Goal: Task Accomplishment & Management: Understand process/instructions

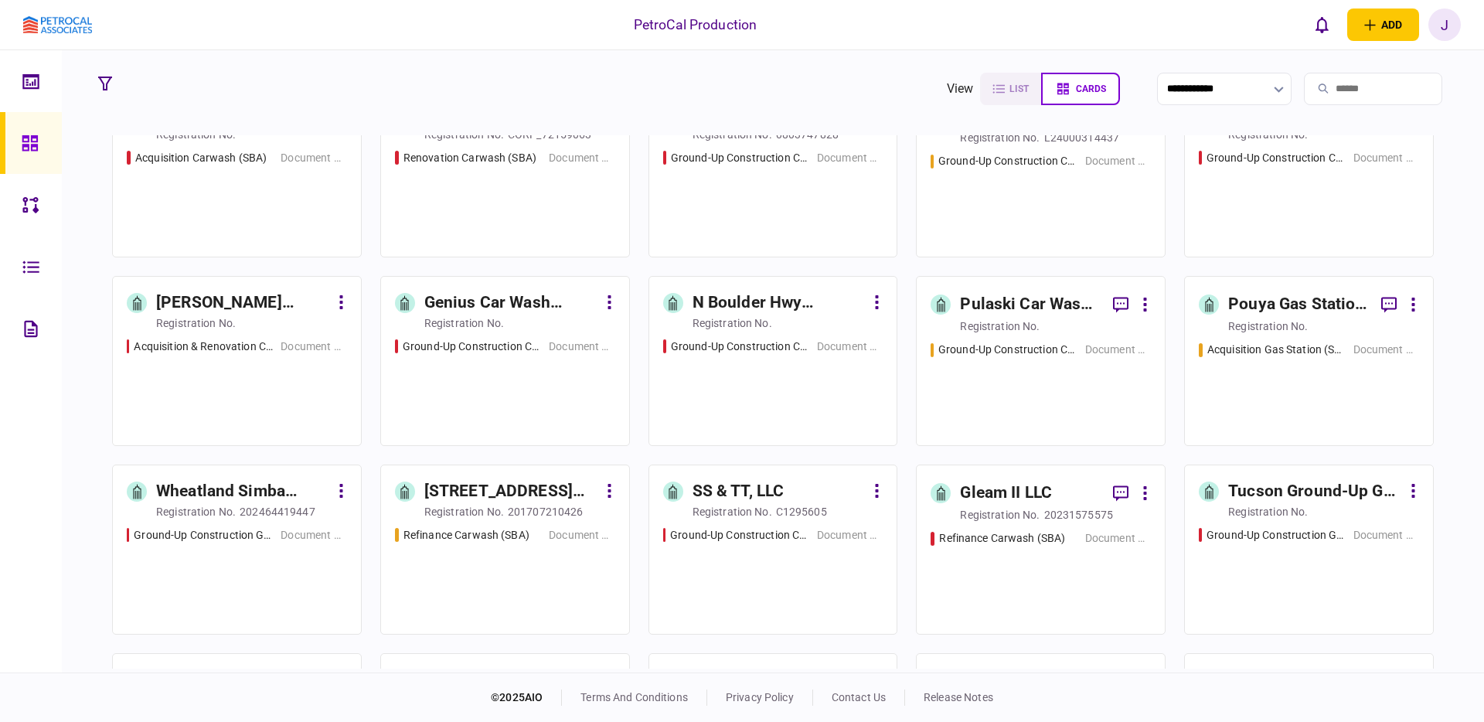
scroll to position [61, 0]
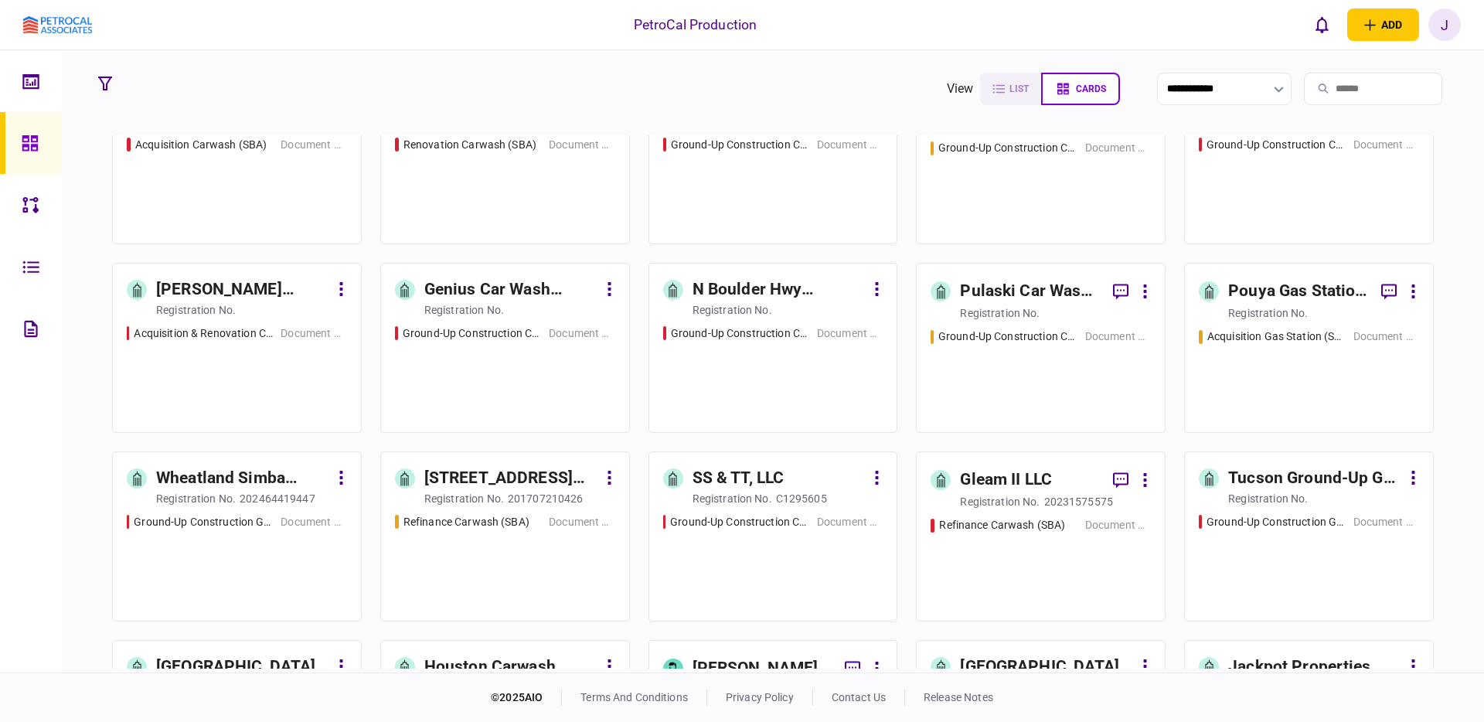
click at [1005, 197] on div "Ground-Up Construction Carwash (SBA) Document Collection" at bounding box center [1040, 185] width 220 height 90
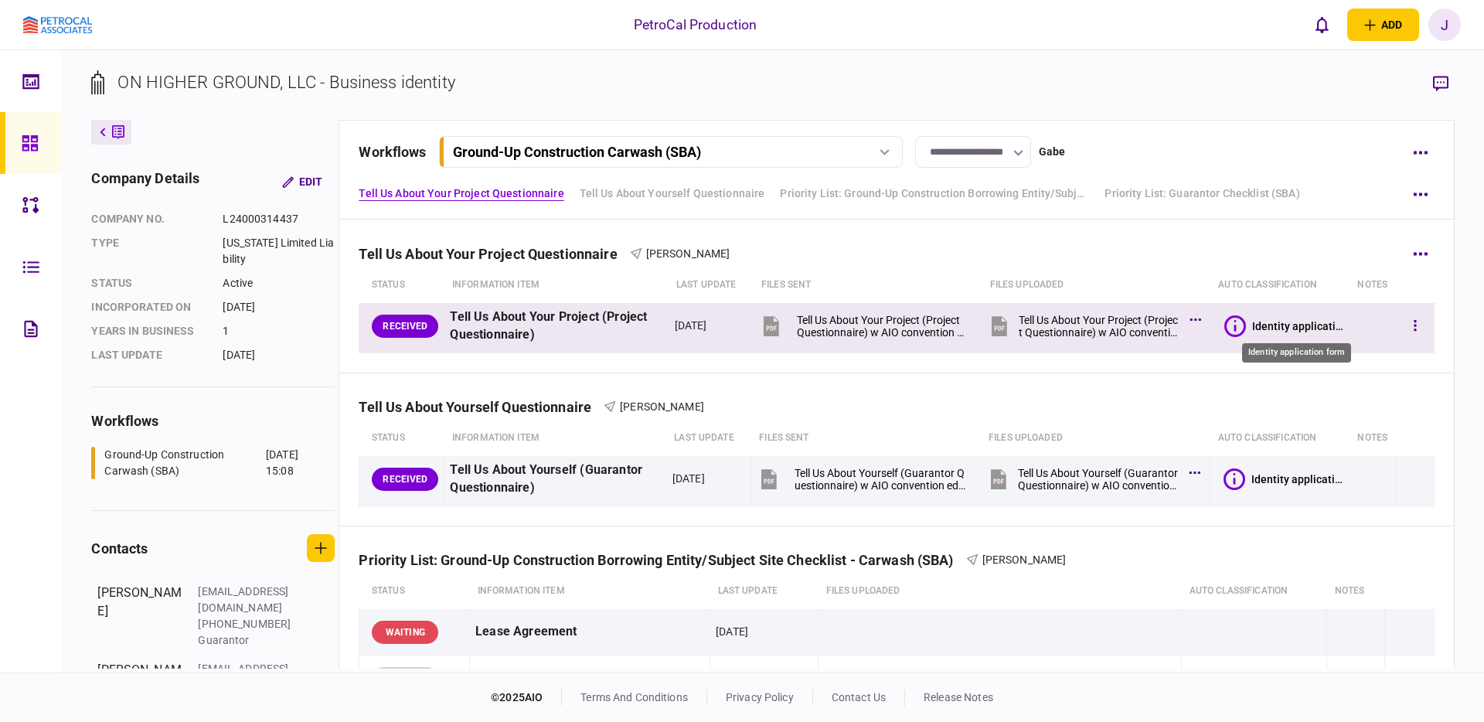
click at [1307, 325] on div "Identity application form" at bounding box center [1298, 326] width 92 height 12
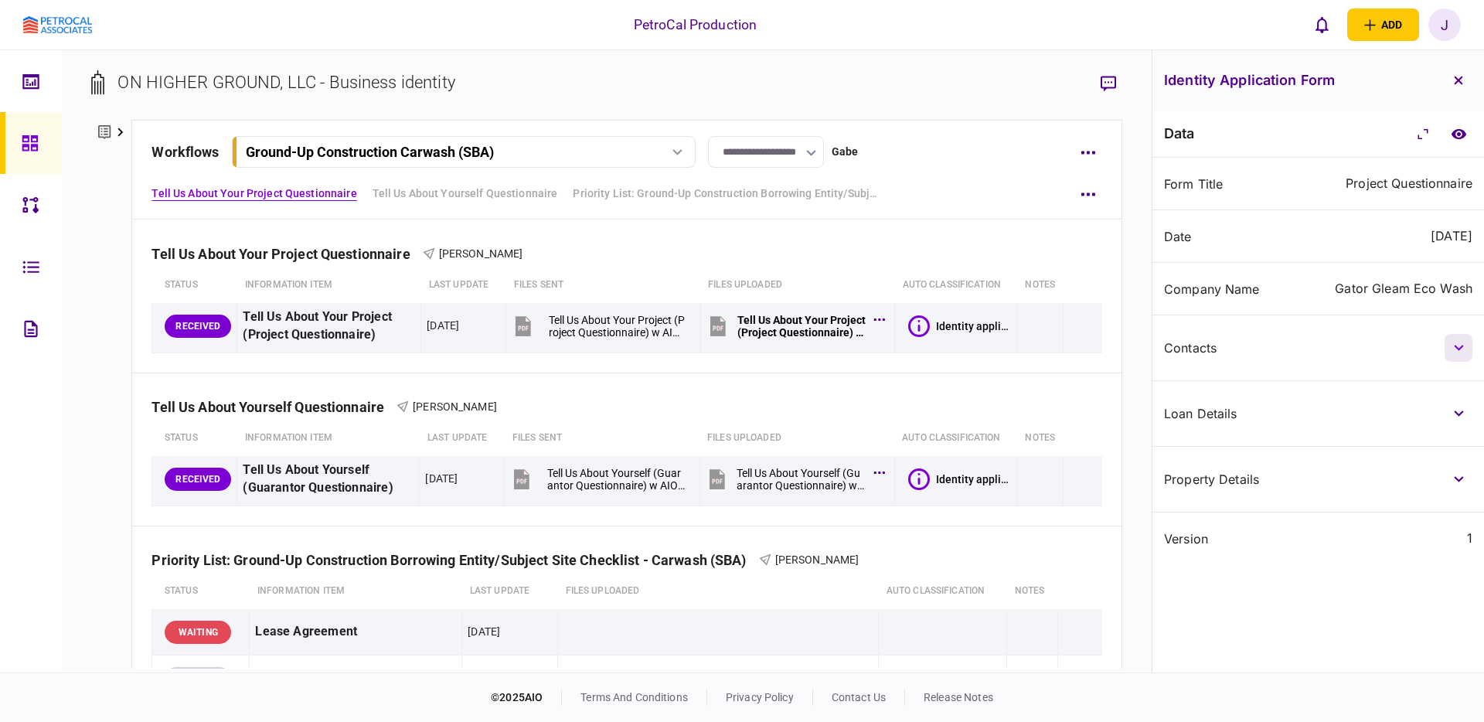
click at [1457, 339] on button "button" at bounding box center [1458, 348] width 28 height 28
click at [1459, 417] on button "button" at bounding box center [1458, 413] width 28 height 28
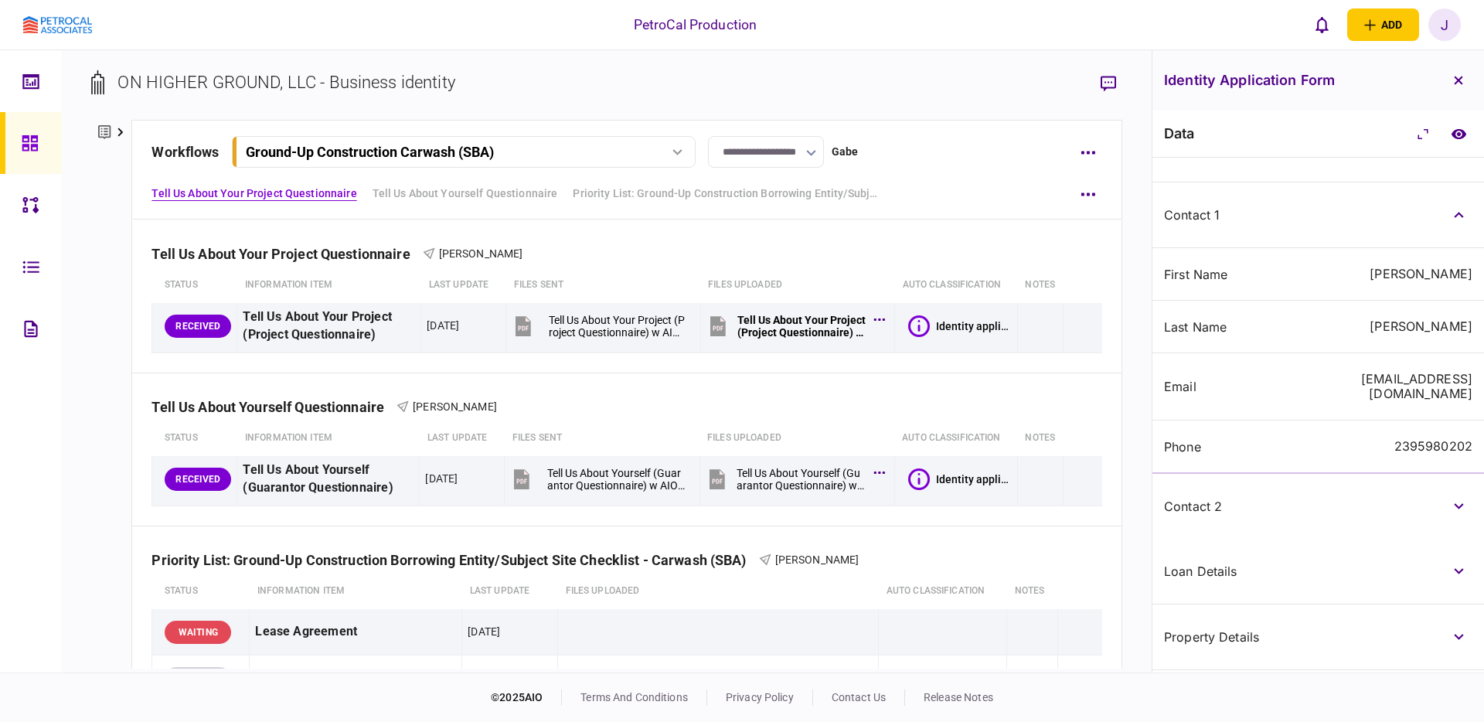
scroll to position [233, 0]
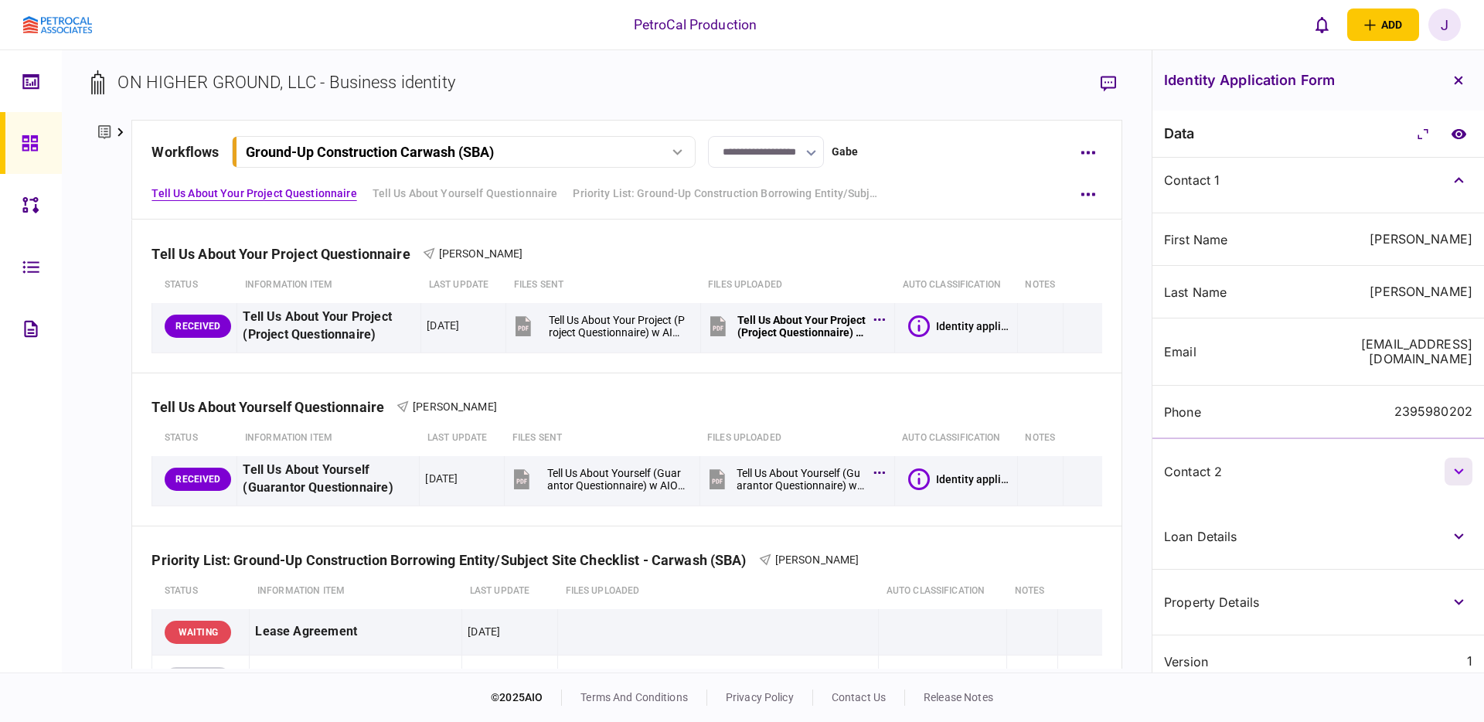
click at [1457, 460] on button "button" at bounding box center [1458, 471] width 28 height 28
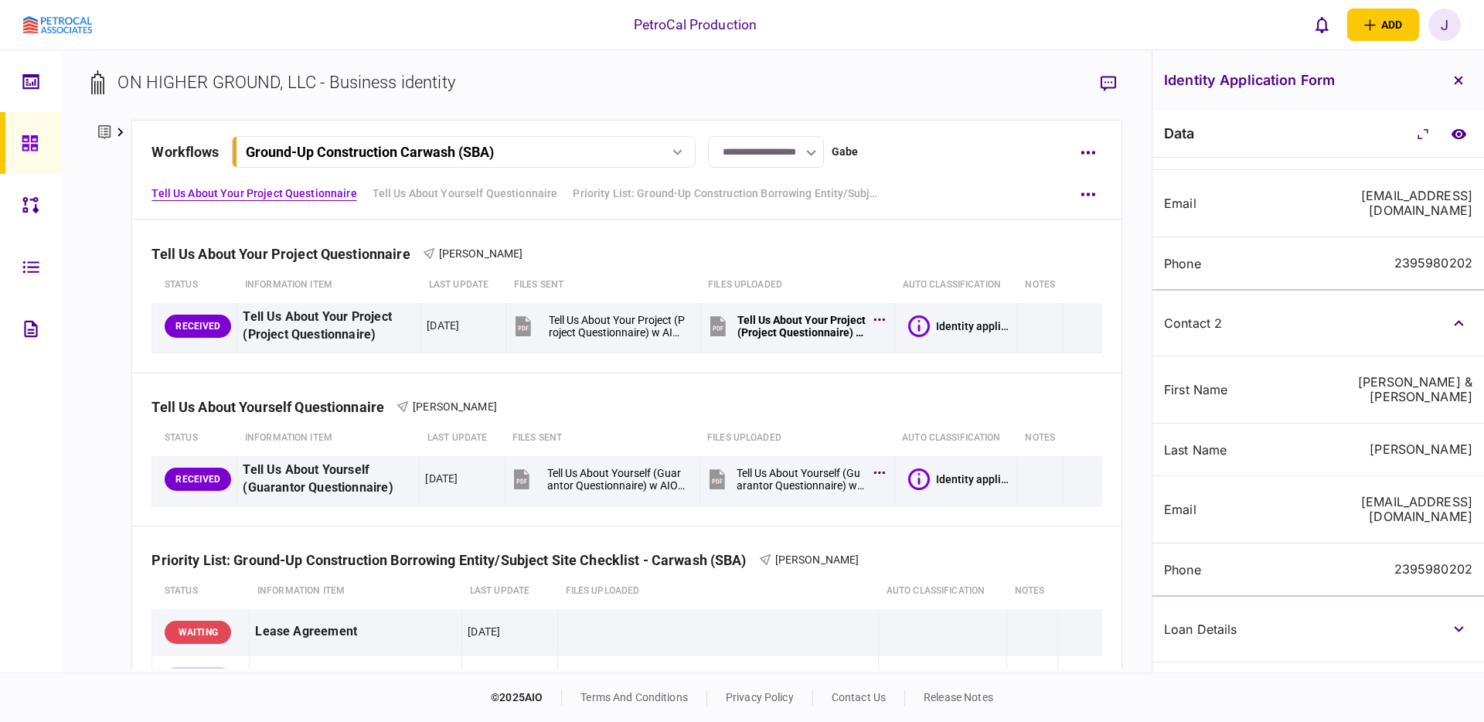
scroll to position [445, 0]
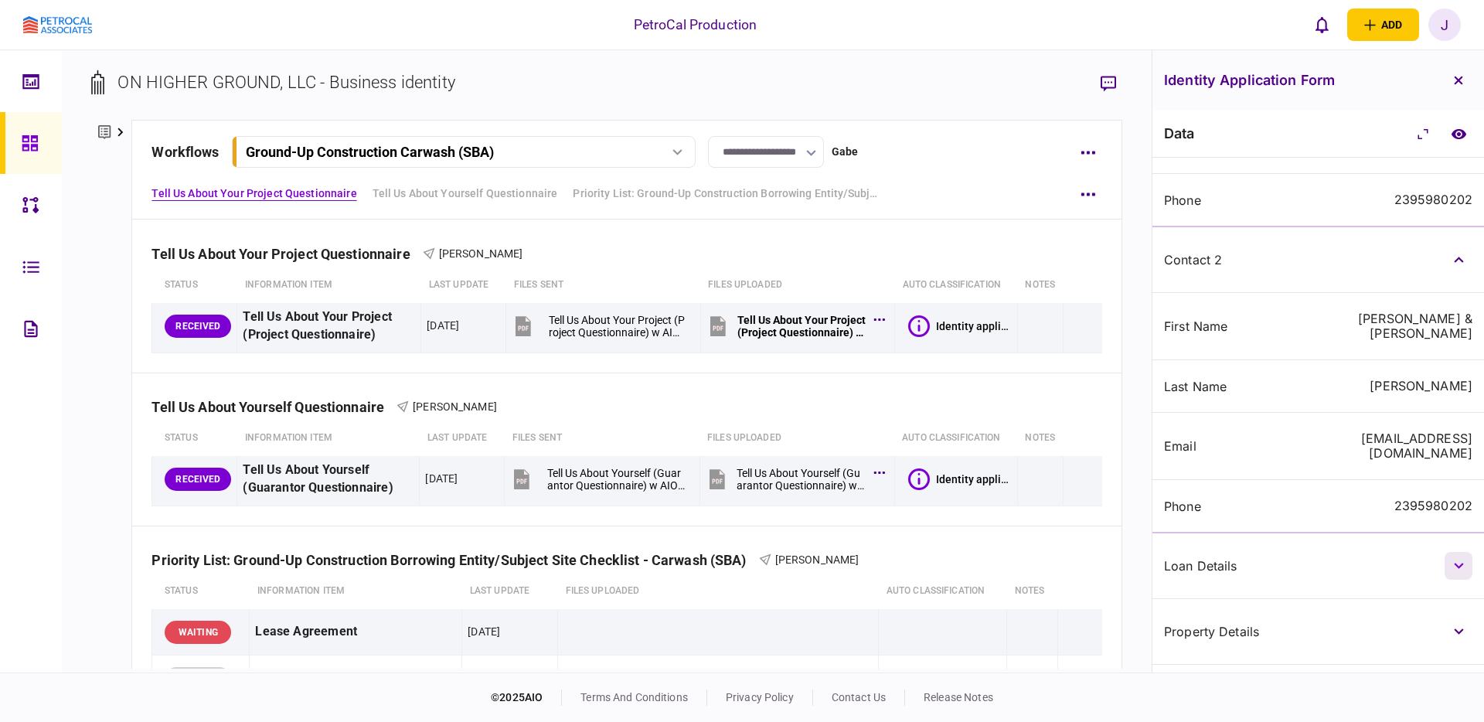
click at [1456, 563] on icon "button" at bounding box center [1458, 566] width 10 height 6
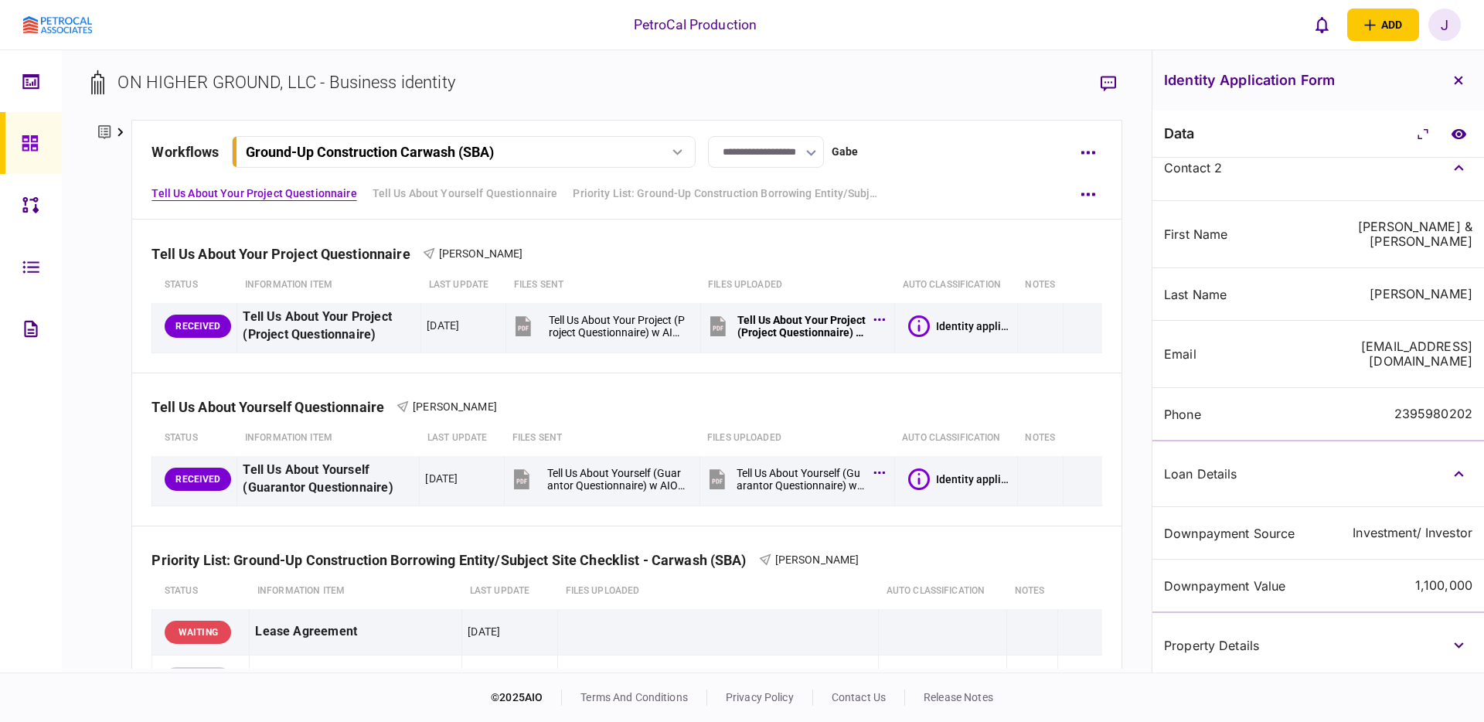
scroll to position [551, 0]
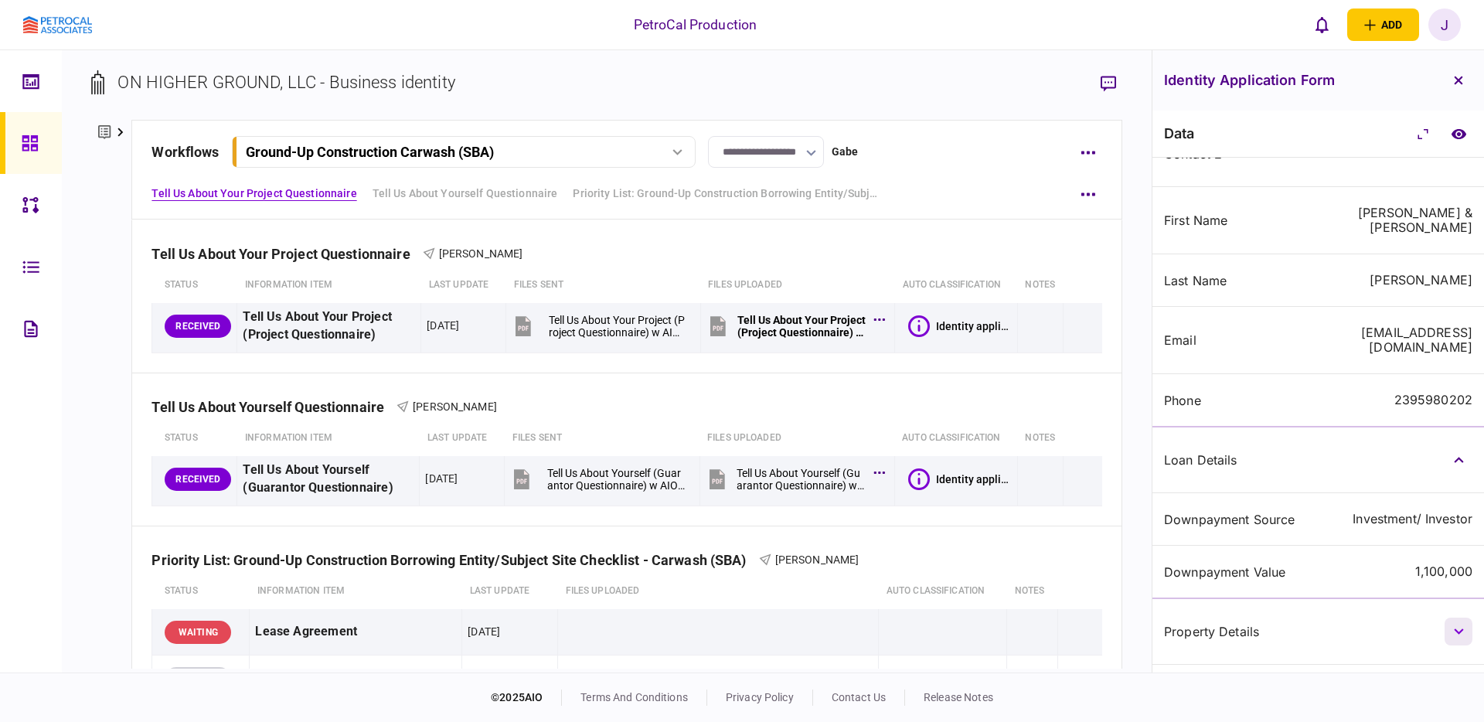
click at [1464, 617] on button "button" at bounding box center [1458, 631] width 28 height 28
click at [1453, 628] on icon "button" at bounding box center [1458, 631] width 10 height 6
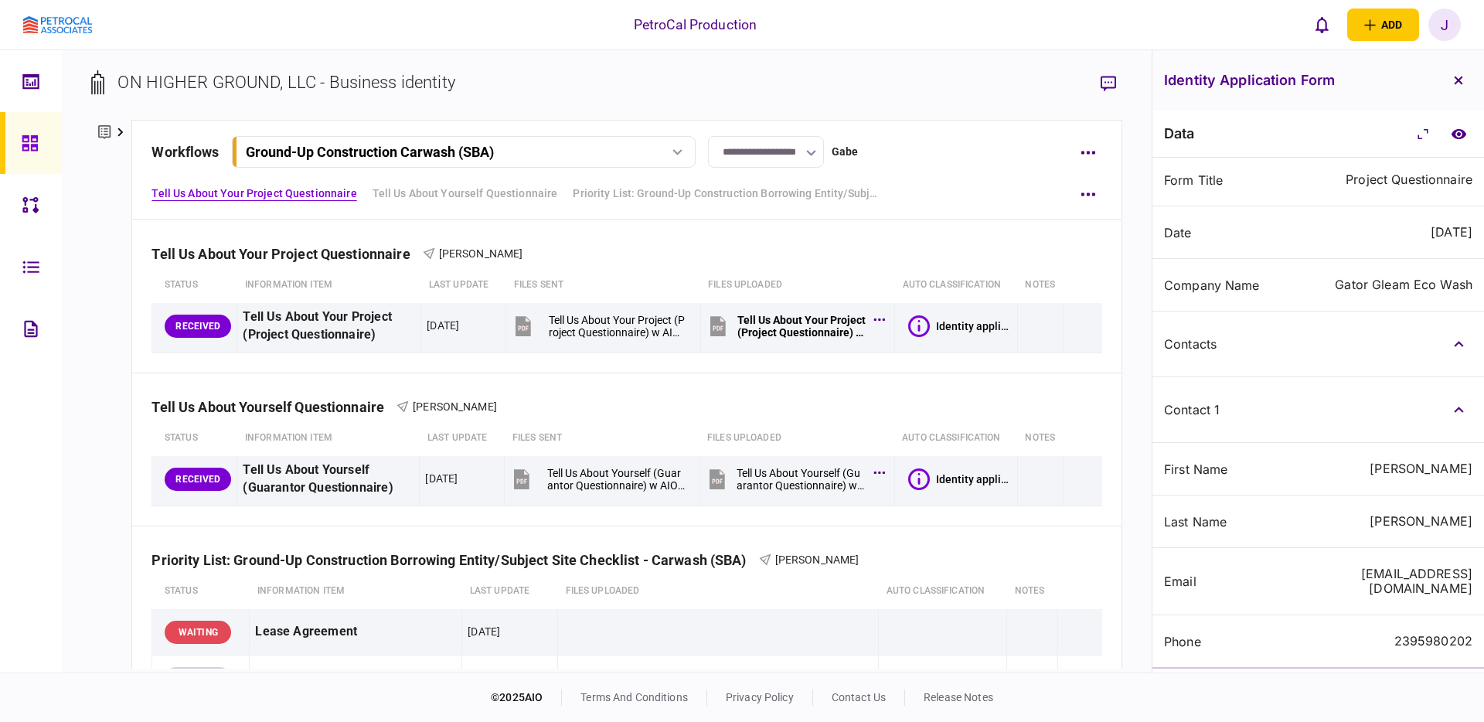
scroll to position [0, 0]
drag, startPoint x: 1453, startPoint y: 135, endPoint x: 1434, endPoint y: 151, distance: 24.6
click at [1453, 135] on icon "compare to document" at bounding box center [1457, 133] width 15 height 10
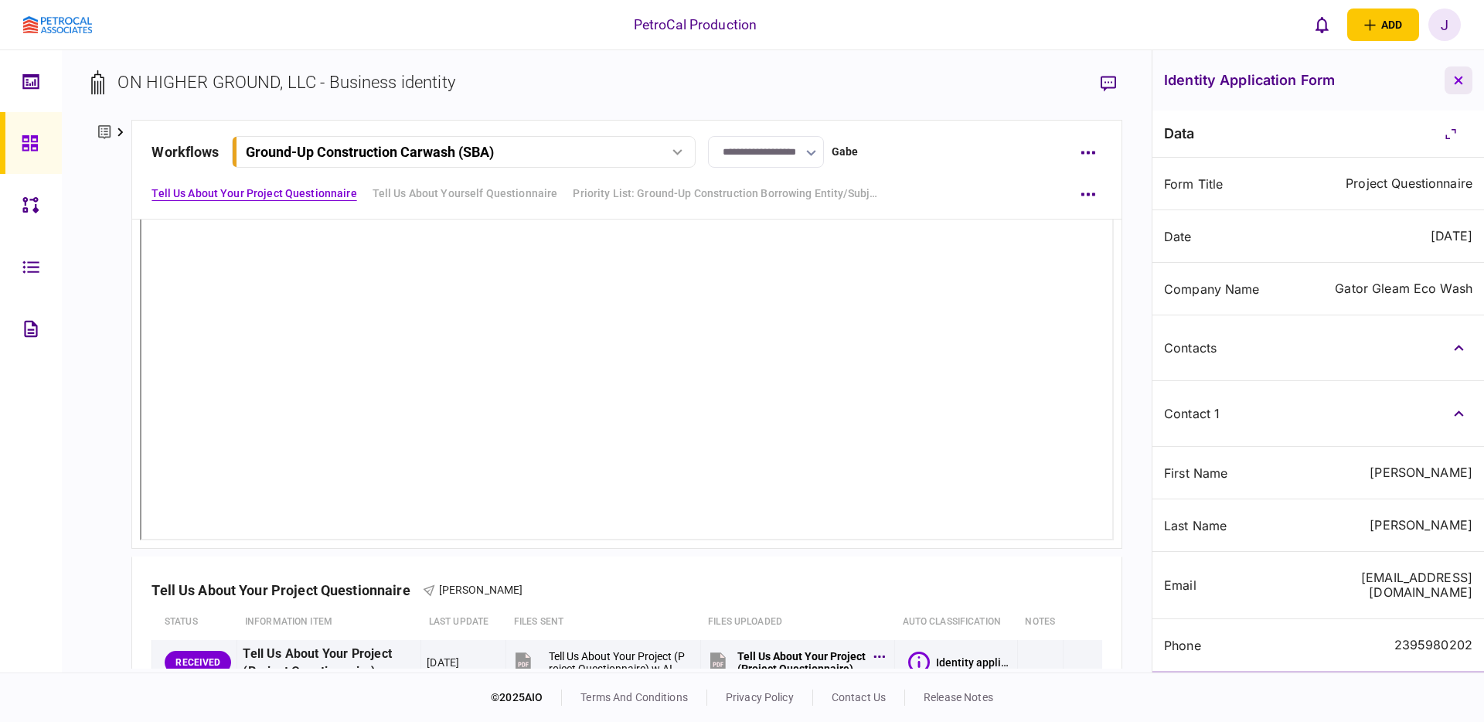
click at [1457, 84] on icon "button" at bounding box center [1457, 80] width 9 height 9
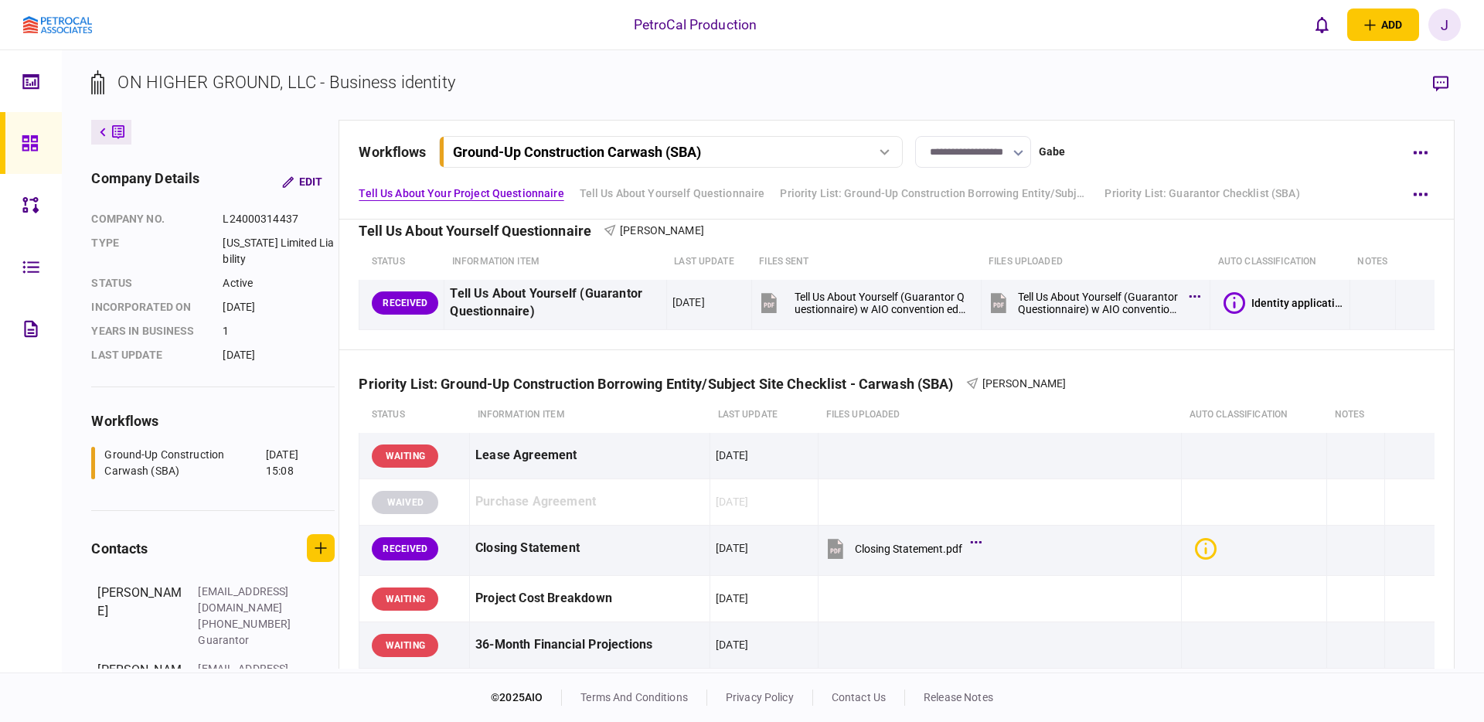
click at [1360, 83] on section "ON HIGHER GROUND, LLC - Business identity" at bounding box center [772, 95] width 1362 height 50
click at [1420, 193] on icon "button" at bounding box center [1420, 193] width 14 height 3
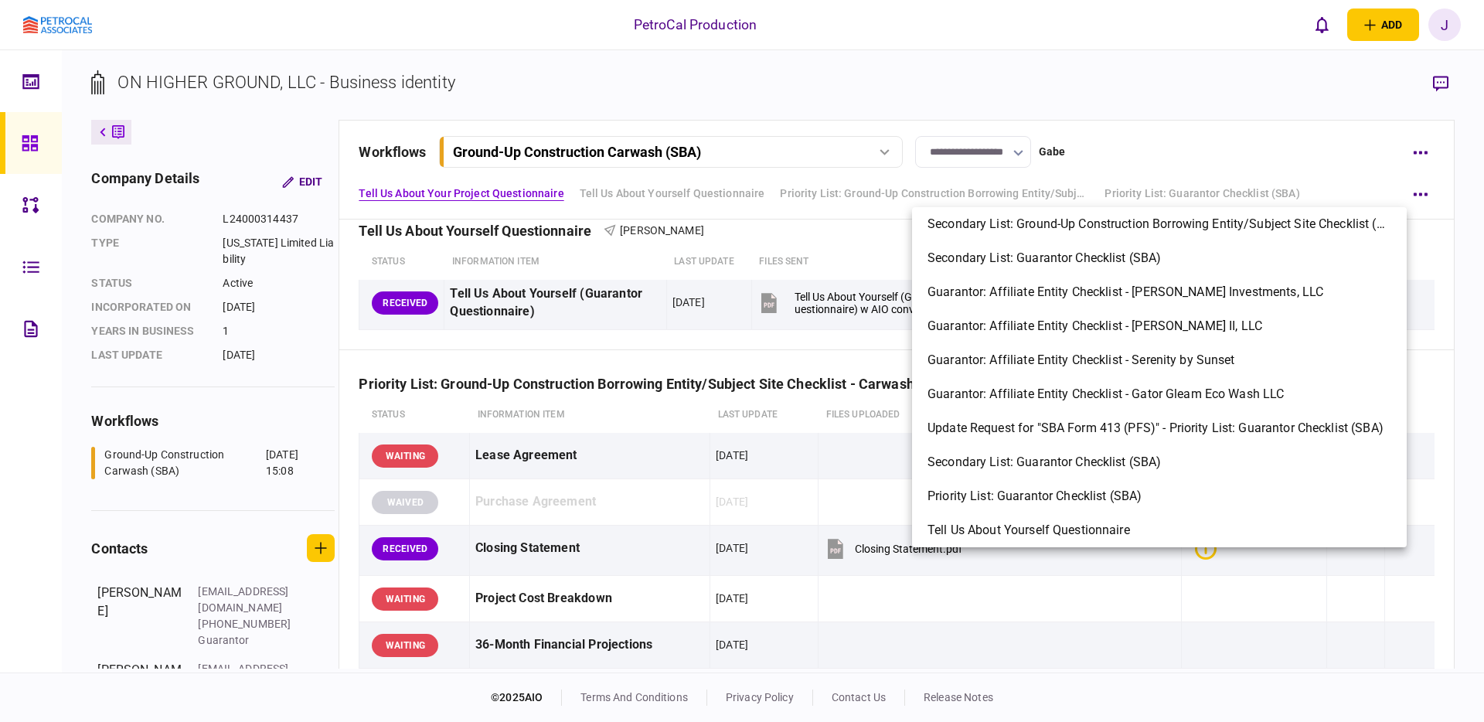
click at [874, 191] on div at bounding box center [742, 361] width 1484 height 722
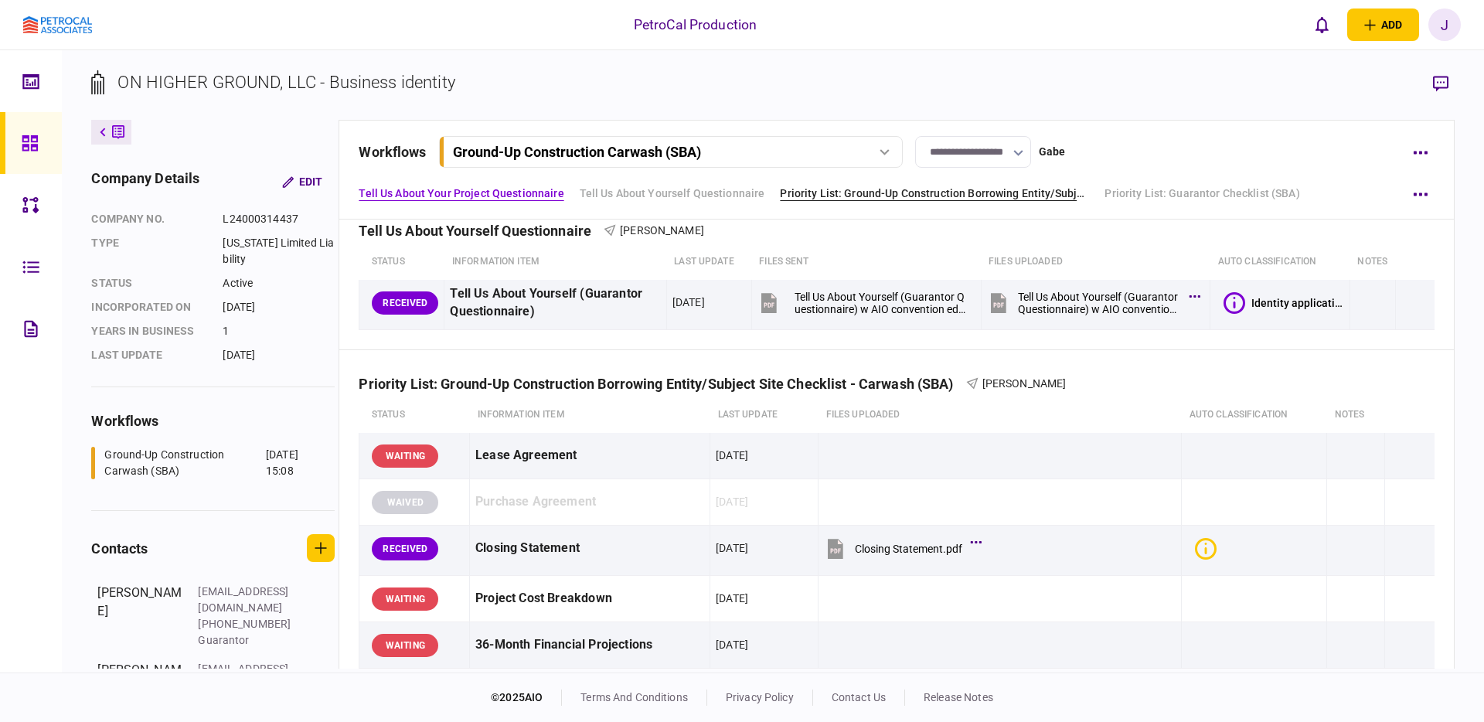
click at [839, 194] on link "Priority List: Ground-Up Construction Borrowing Entity/Subject Site Checklist -…" at bounding box center [934, 193] width 309 height 16
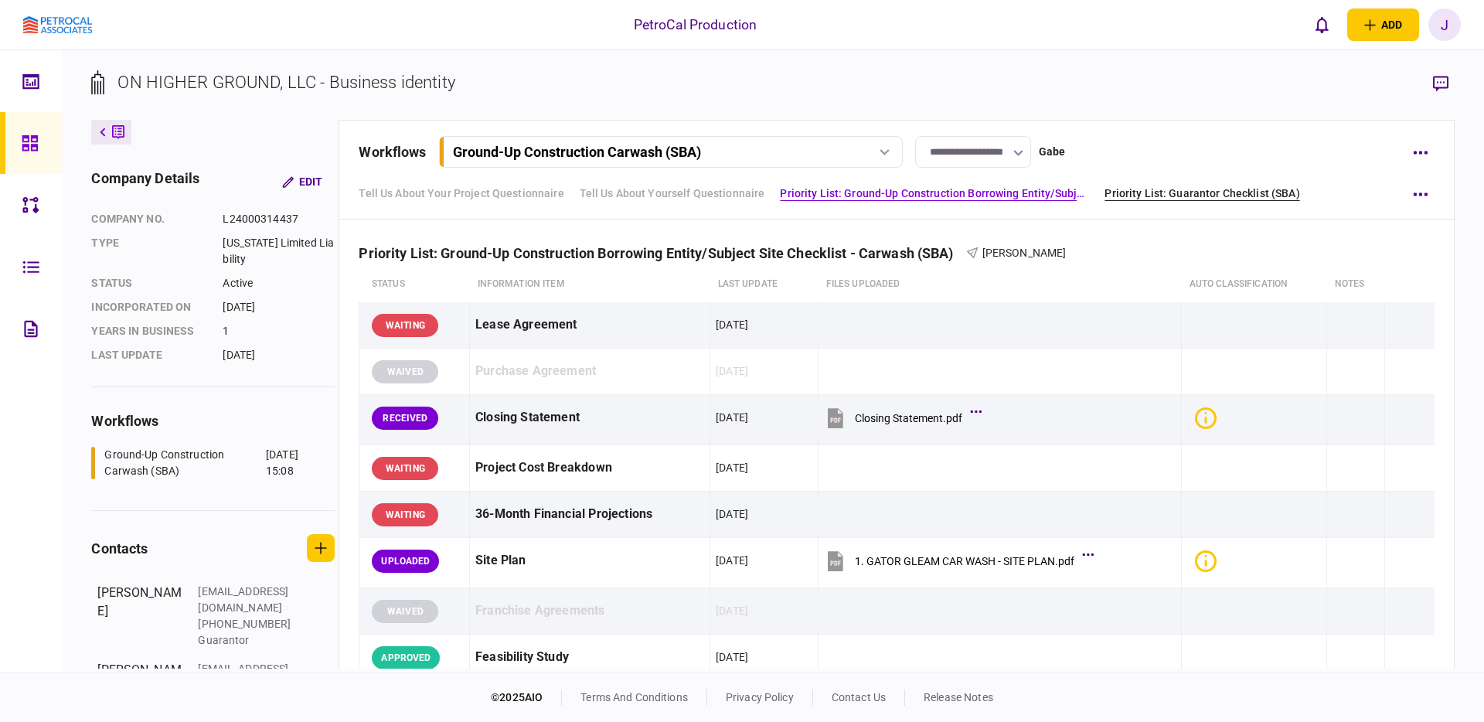
click at [1124, 192] on link "Priority List: Guarantor Checklist (SBA)" at bounding box center [1201, 193] width 195 height 16
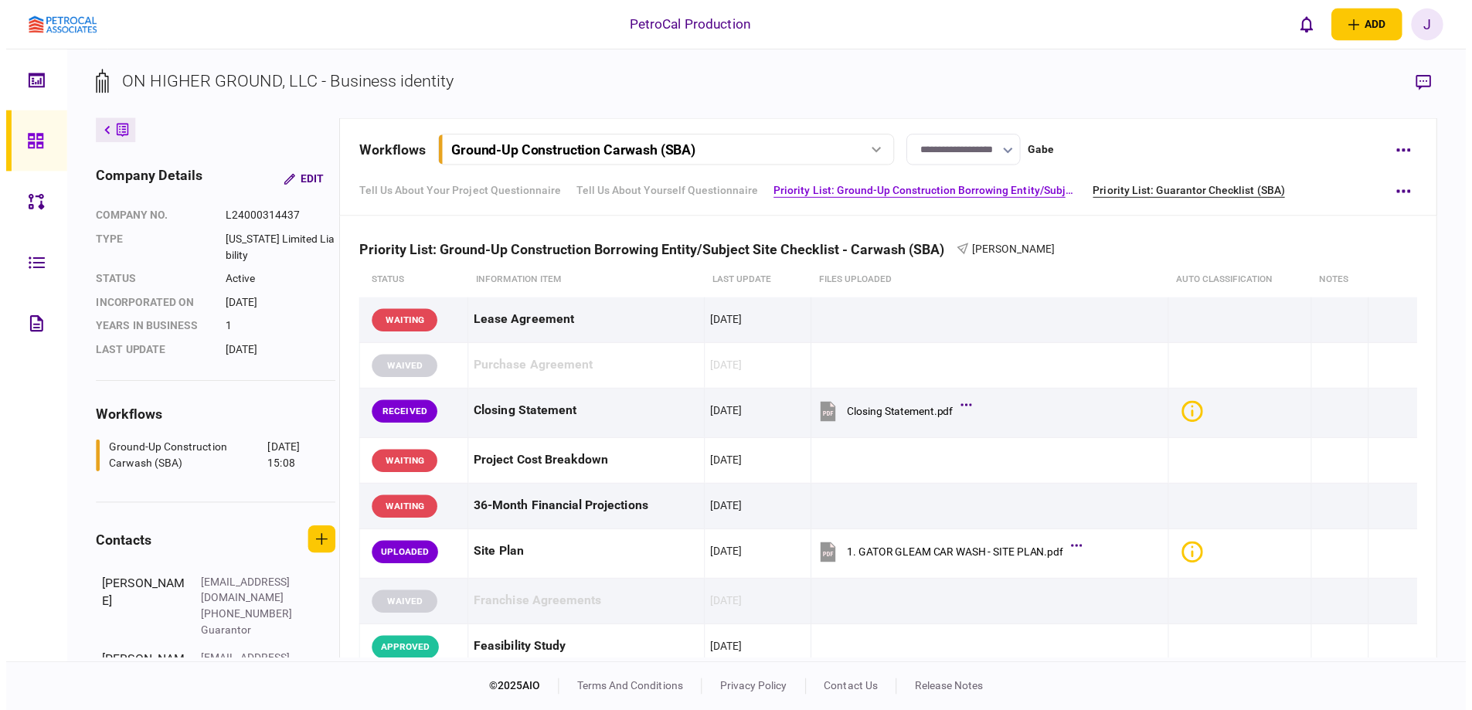
scroll to position [788, 0]
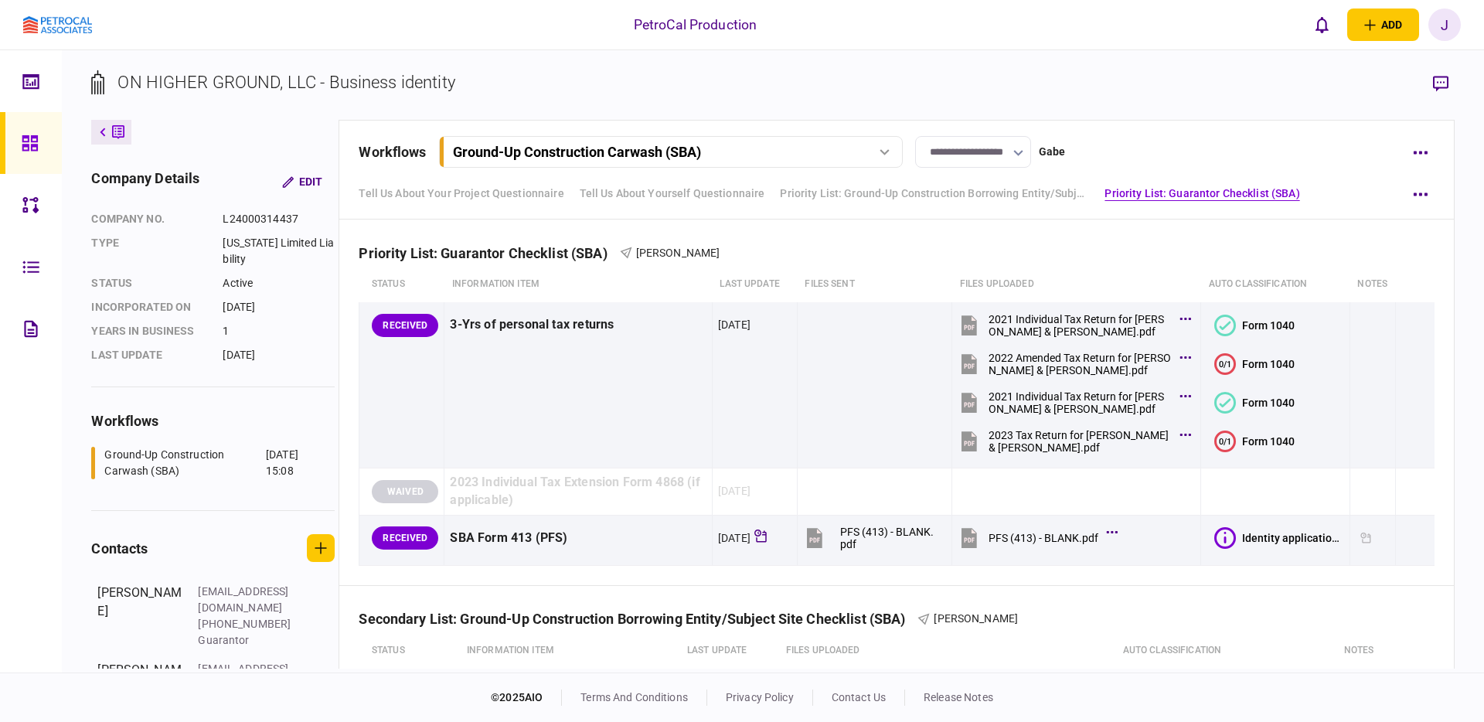
click at [892, 154] on div at bounding box center [884, 152] width 23 height 6
click at [1107, 141] on div "**********" at bounding box center [878, 152] width 1039 height 32
click at [1421, 158] on button "button" at bounding box center [1420, 152] width 28 height 28
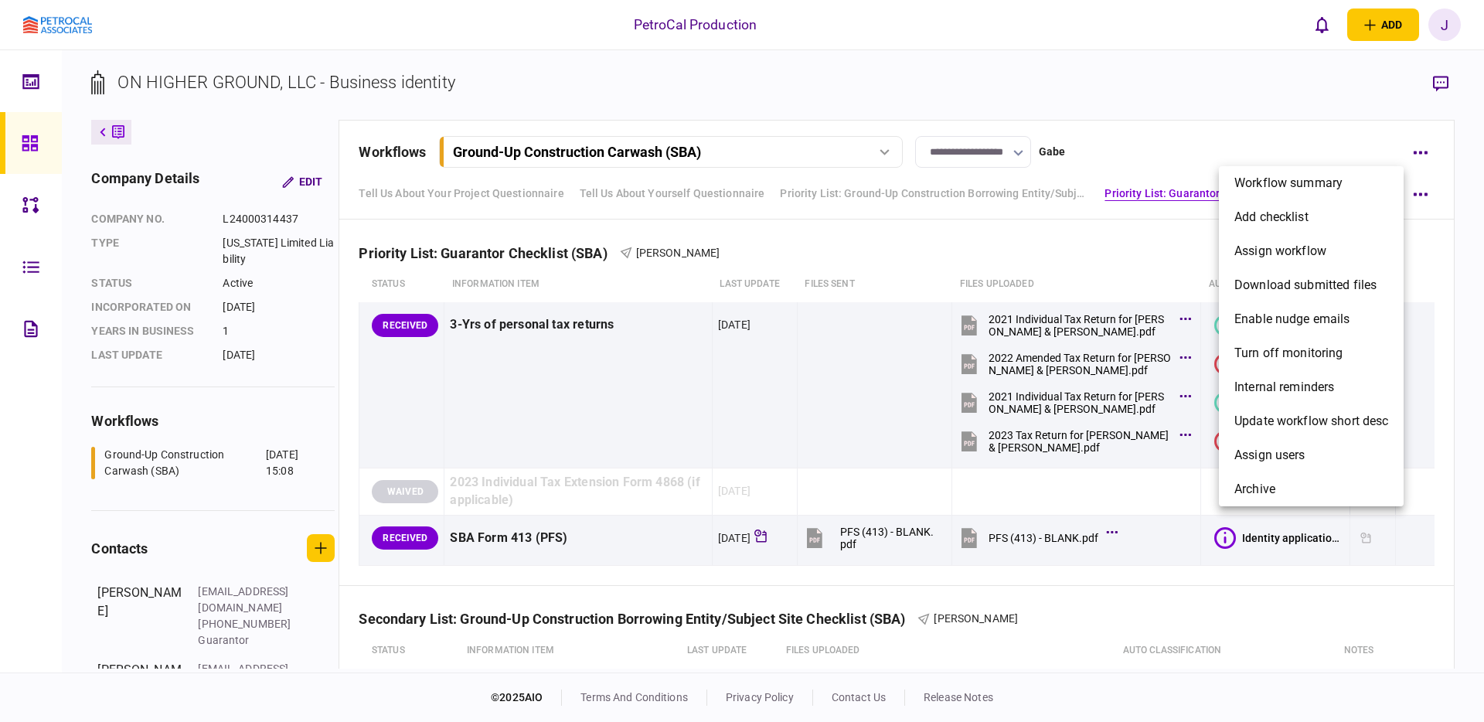
click at [1331, 140] on div at bounding box center [742, 361] width 1484 height 722
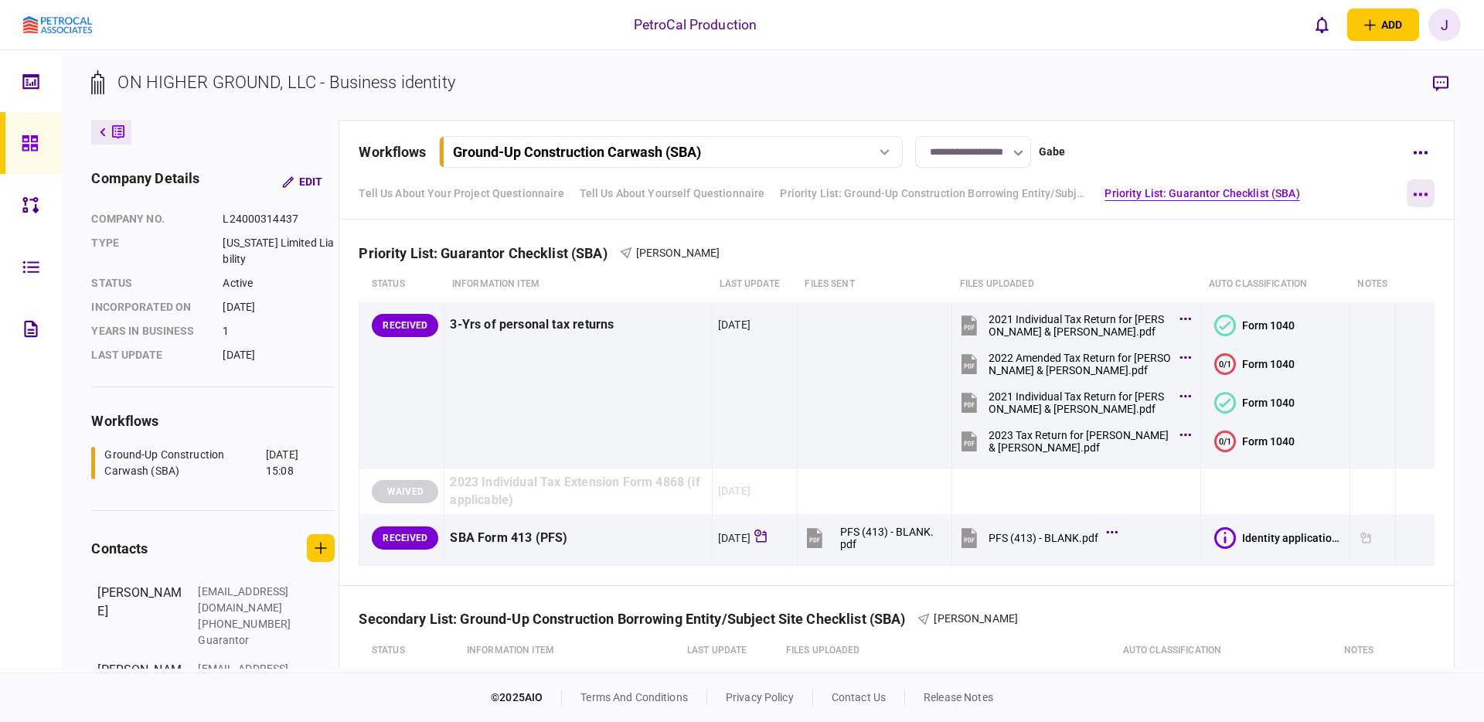
click at [1422, 193] on icon "button" at bounding box center [1420, 194] width 15 height 4
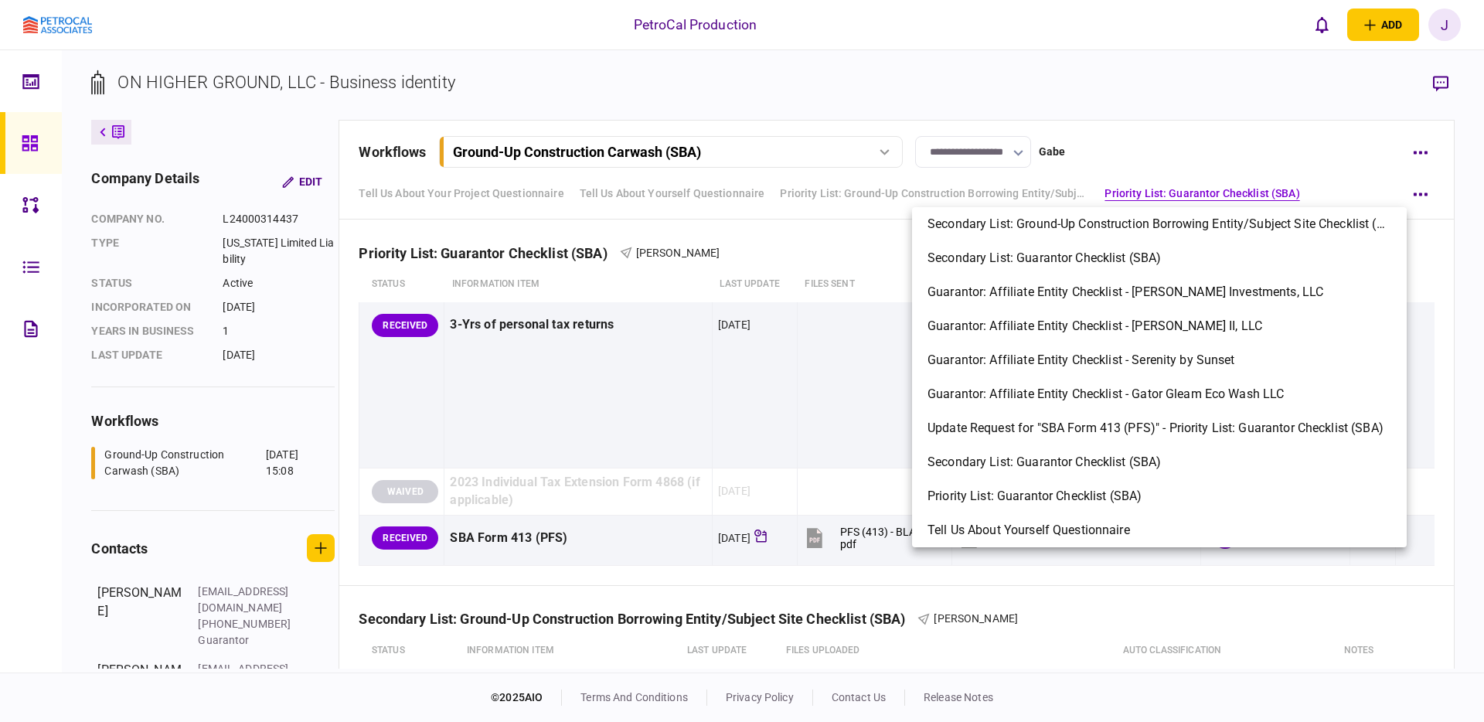
click at [1365, 170] on div at bounding box center [742, 361] width 1484 height 722
